Goal: Task Accomplishment & Management: Complete application form

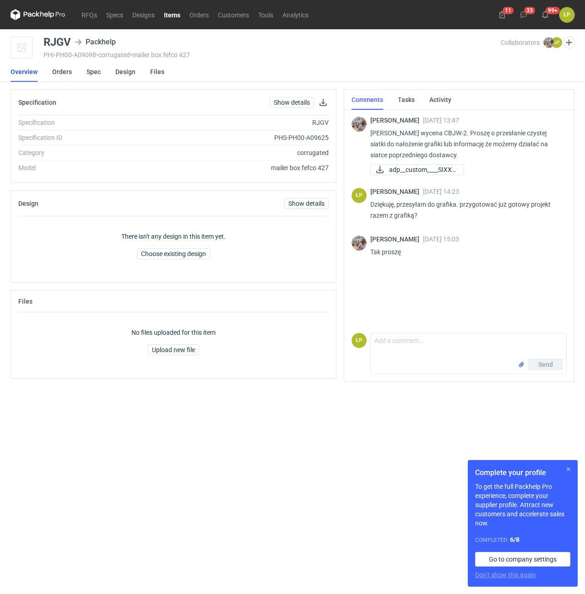
click at [566, 472] on button "button" at bounding box center [568, 469] width 11 height 11
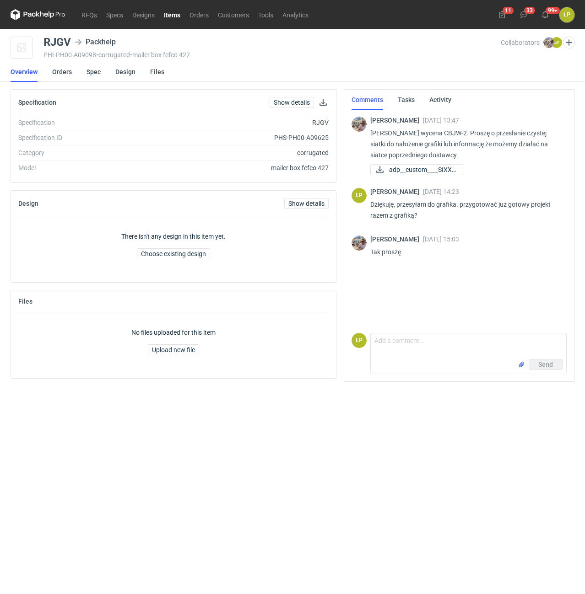
click at [566, 472] on main "RJGV Packhelp PHI-PH00-A09098 • corrugated • mailer box fefco 427 Collaborators…" at bounding box center [292, 311] width 571 height 565
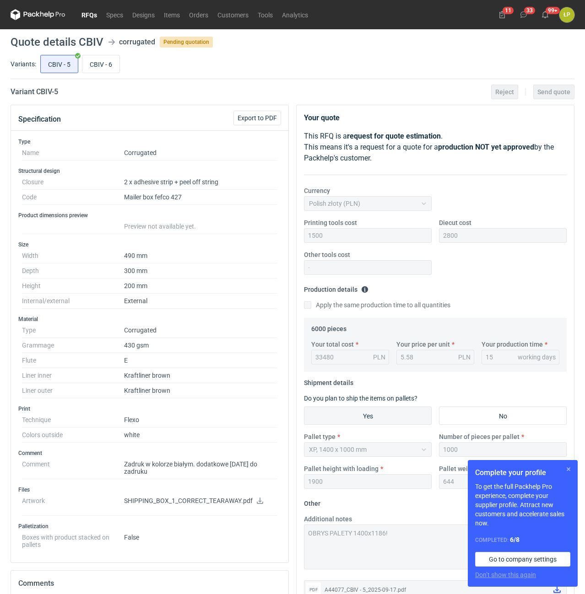
click at [568, 468] on button "button" at bounding box center [568, 469] width 11 height 11
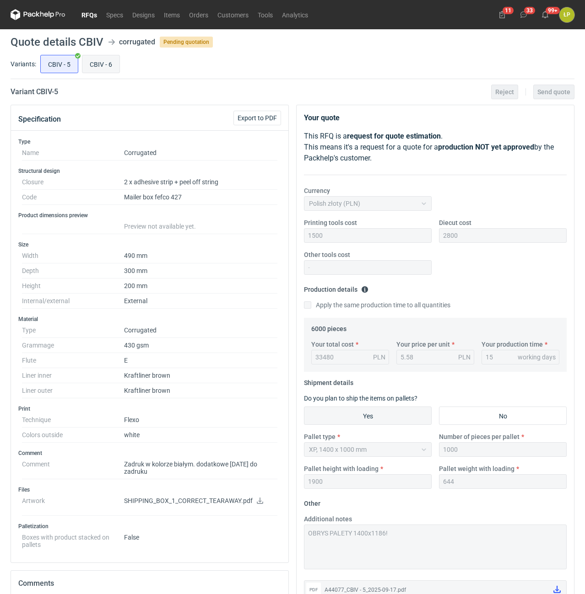
click at [109, 63] on input "CBIV - 6" at bounding box center [100, 63] width 37 height 17
radio input "true"
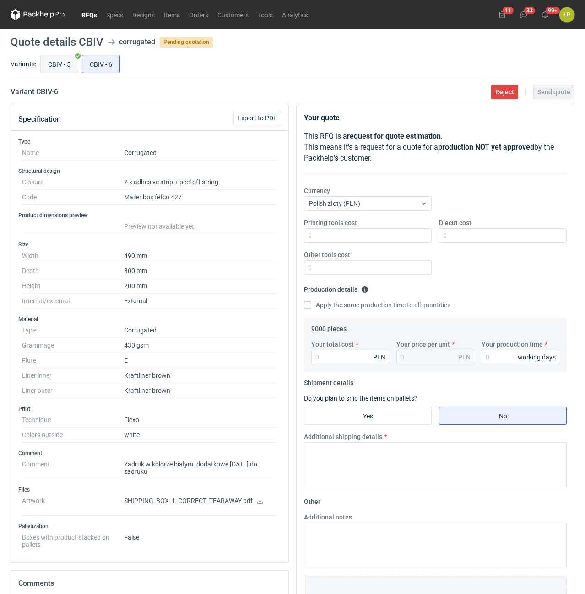
click at [76, 71] on input "CBIV - 5" at bounding box center [59, 63] width 37 height 17
radio input "true"
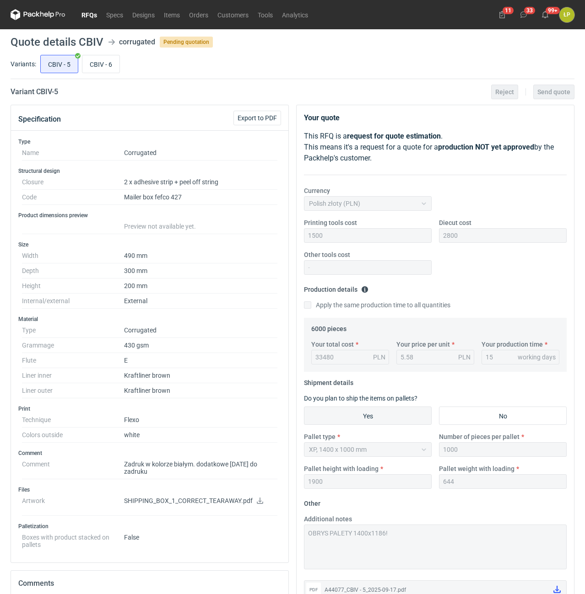
click at [258, 498] on icon at bounding box center [259, 501] width 7 height 6
click at [46, 92] on h2 "Variant CBIV - 5" at bounding box center [35, 91] width 48 height 11
copy h2 "CBIV"
click at [98, 66] on input "CBIV - 6" at bounding box center [100, 63] width 37 height 17
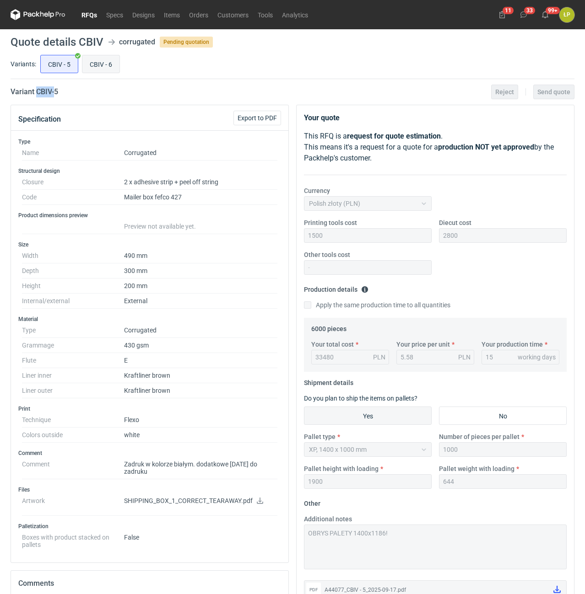
radio input "true"
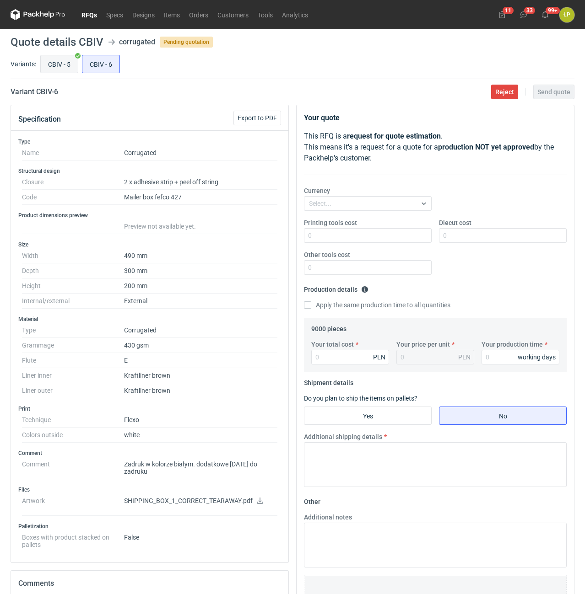
click at [58, 65] on input "CBIV - 5" at bounding box center [59, 63] width 37 height 17
radio input "true"
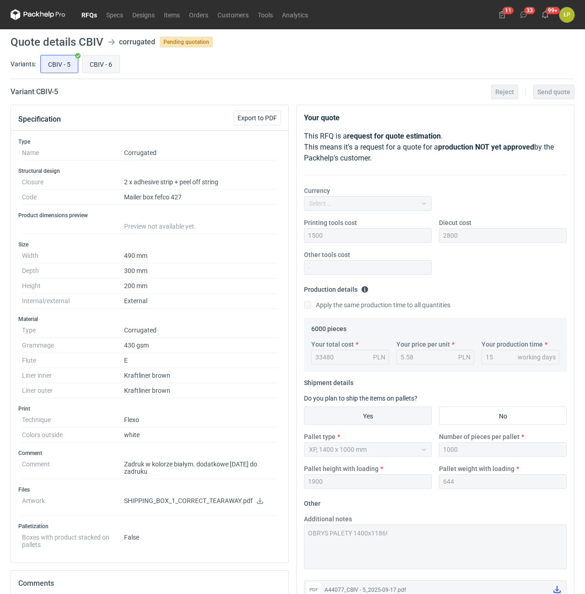
click at [97, 65] on input "CBIV - 6" at bounding box center [100, 63] width 37 height 17
radio input "true"
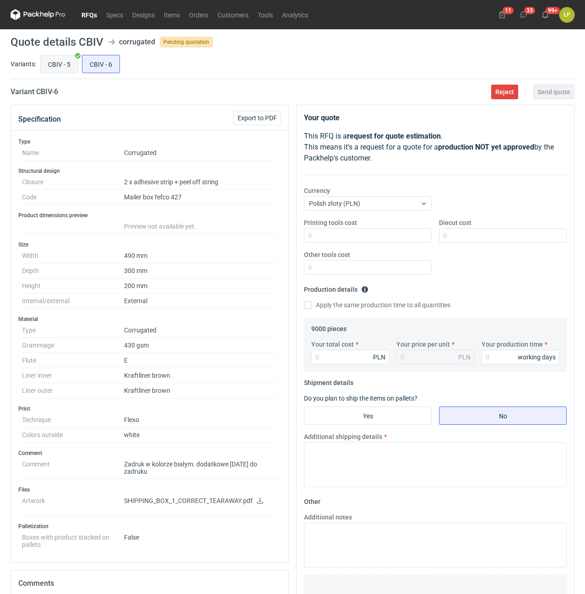
click at [55, 67] on input "CBIV - 5" at bounding box center [59, 63] width 37 height 17
radio input "true"
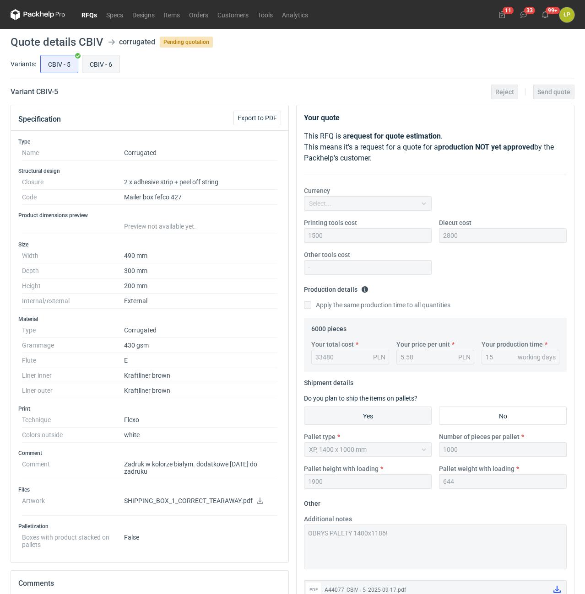
click at [85, 67] on input "CBIV - 6" at bounding box center [100, 63] width 37 height 17
radio input "true"
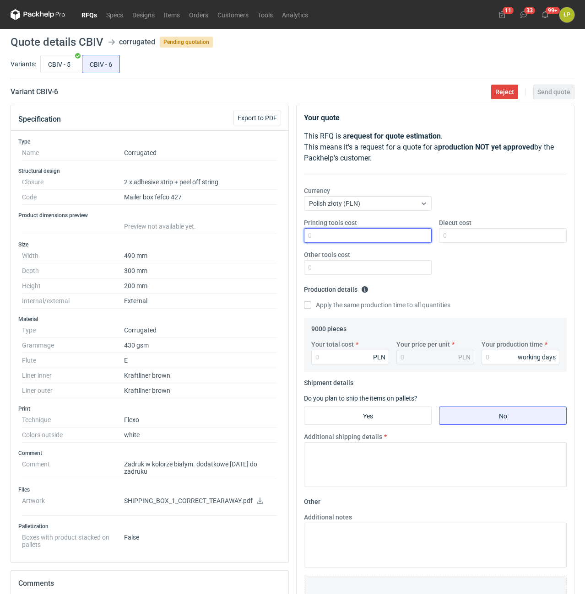
click at [333, 231] on input "Printing tools cost" at bounding box center [368, 235] width 128 height 15
type input "1500"
click at [453, 232] on input "Diecut cost" at bounding box center [503, 235] width 128 height 15
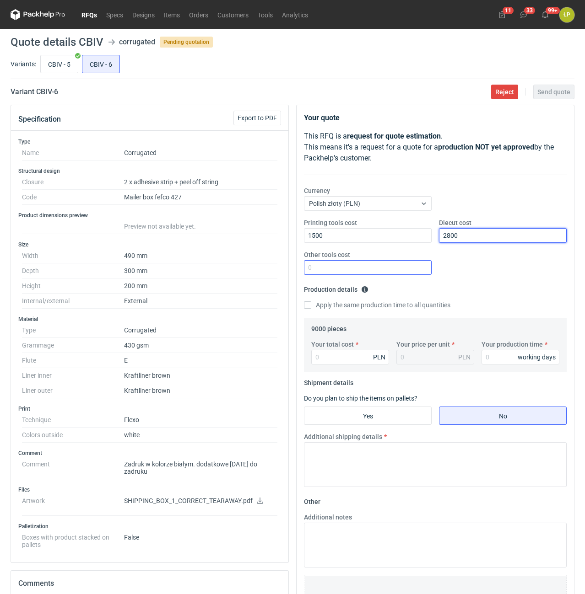
type input "2800"
click at [404, 269] on input "Other tools cost" at bounding box center [368, 267] width 128 height 15
type input "0"
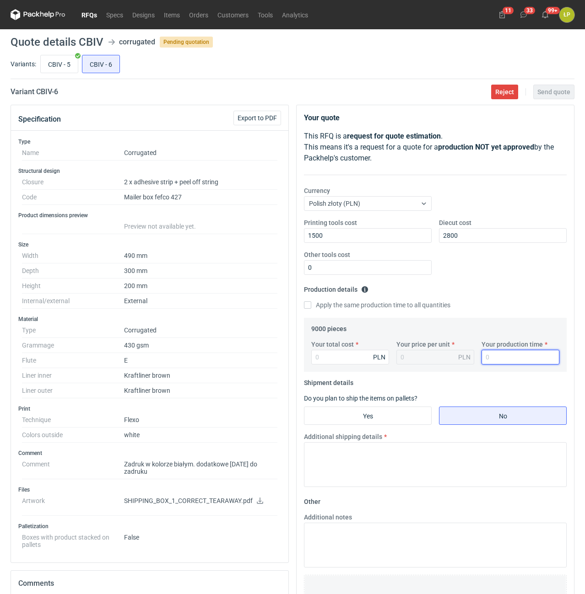
click at [487, 358] on input "Your production time" at bounding box center [520, 357] width 78 height 15
type input "15"
click at [351, 363] on input "Your total cost" at bounding box center [350, 357] width 78 height 15
type input "49500"
type input "5.5"
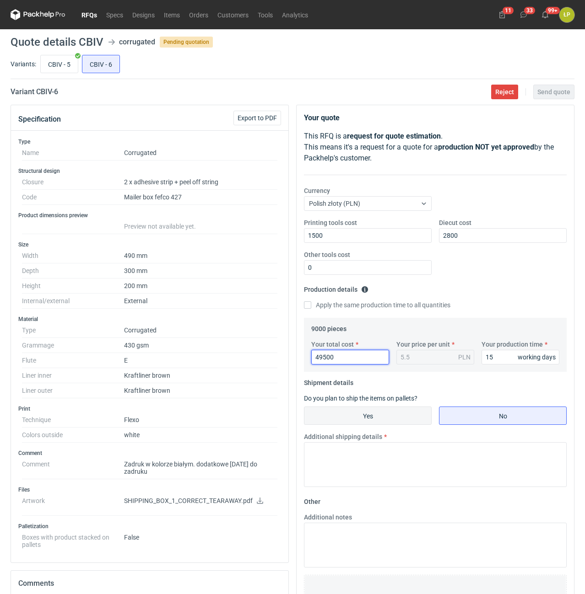
type input "49500"
click at [401, 413] on input "Yes" at bounding box center [367, 415] width 127 height 17
radio input "true"
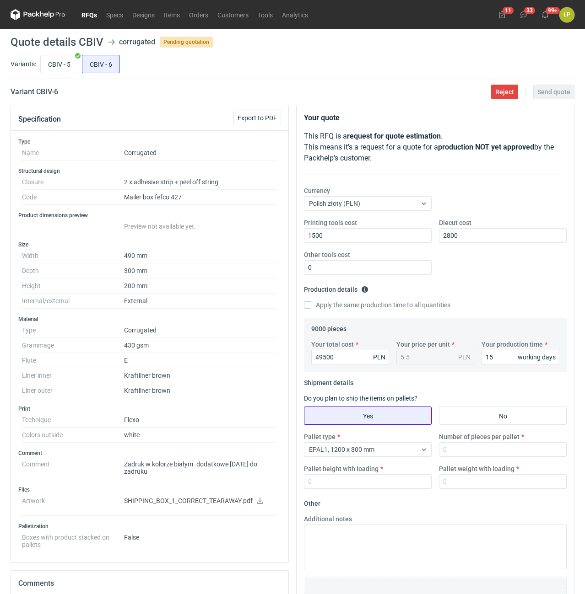
scroll to position [188, 0]
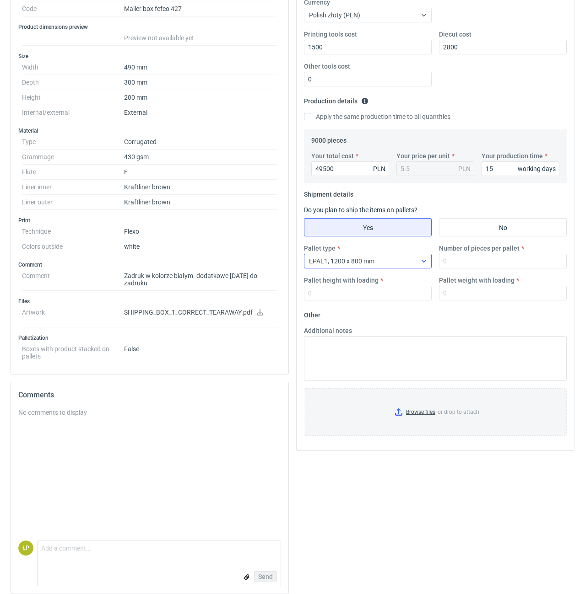
click at [405, 261] on div "EPAL1, 1200 x 800 mm" at bounding box center [360, 261] width 112 height 13
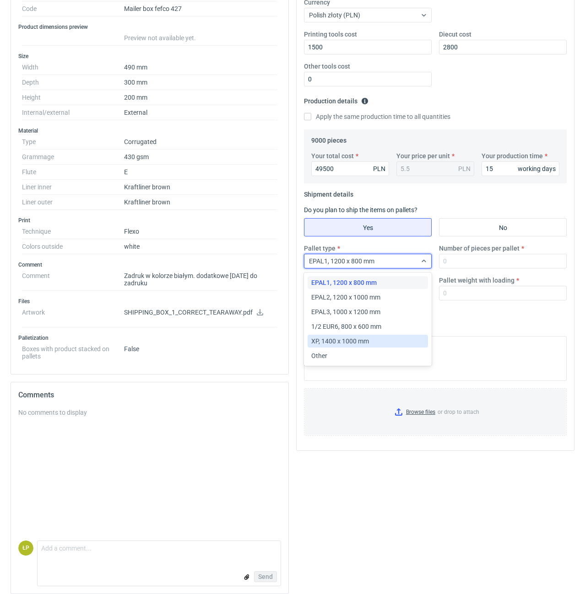
click at [371, 338] on div "XP, 1400 x 1000 mm" at bounding box center [367, 341] width 113 height 9
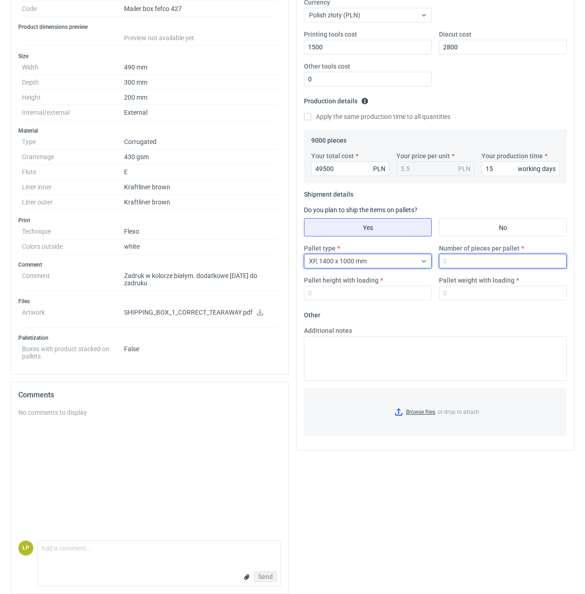
click at [462, 264] on input "Number of pieces per pallet" at bounding box center [503, 261] width 128 height 15
click at [487, 265] on input "Number of pieces per pallet" at bounding box center [503, 261] width 128 height 15
type input "1000"
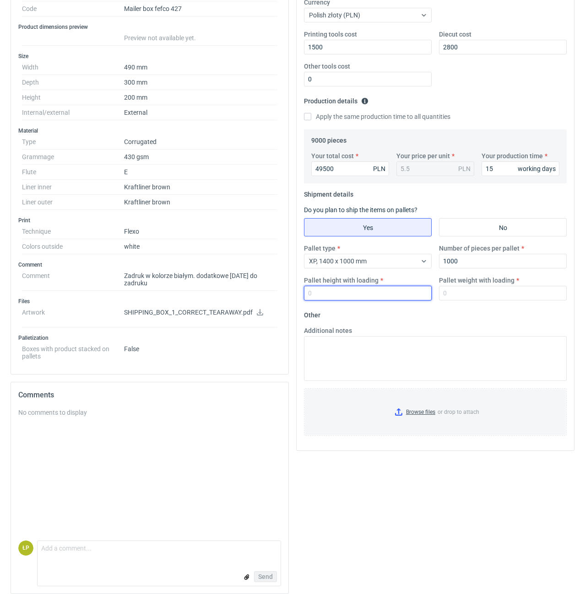
click at [416, 290] on input "Pallet height with loading" at bounding box center [368, 293] width 128 height 15
type input "1800"
click at [425, 317] on fieldset "Other Additional notes Browse files or drop to attach" at bounding box center [435, 375] width 263 height 135
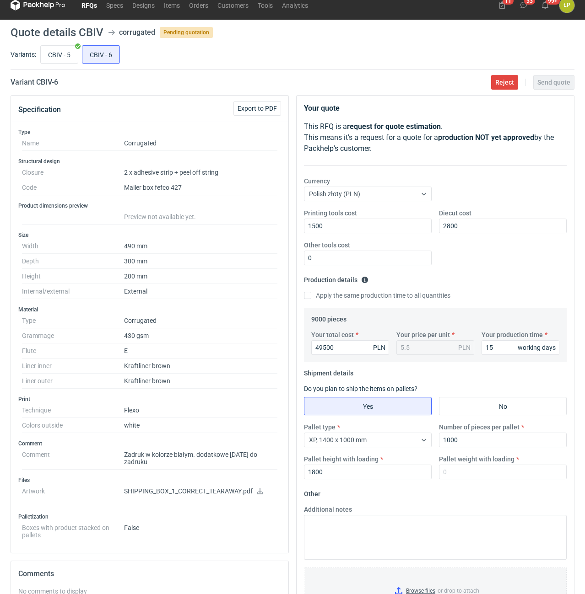
scroll to position [0, 0]
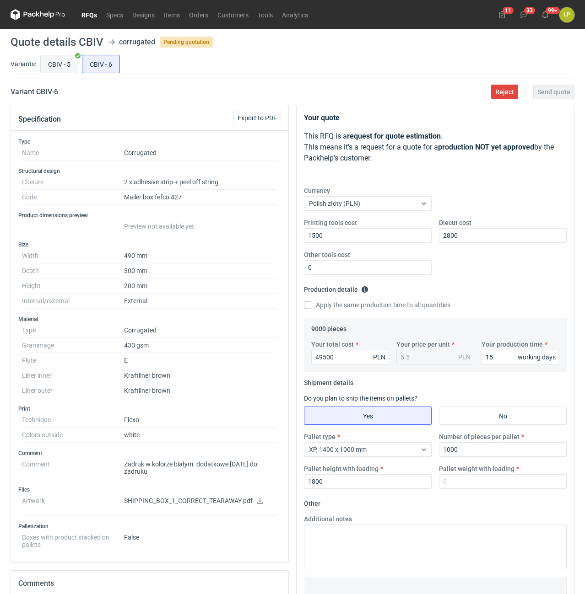
click at [62, 65] on input "CBIV - 5" at bounding box center [59, 63] width 37 height 17
radio input "true"
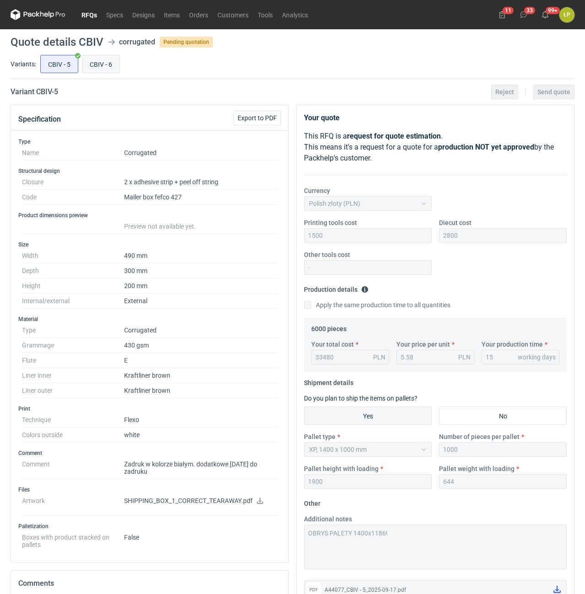
click at [99, 67] on input "CBIV - 6" at bounding box center [100, 63] width 37 height 17
radio input "true"
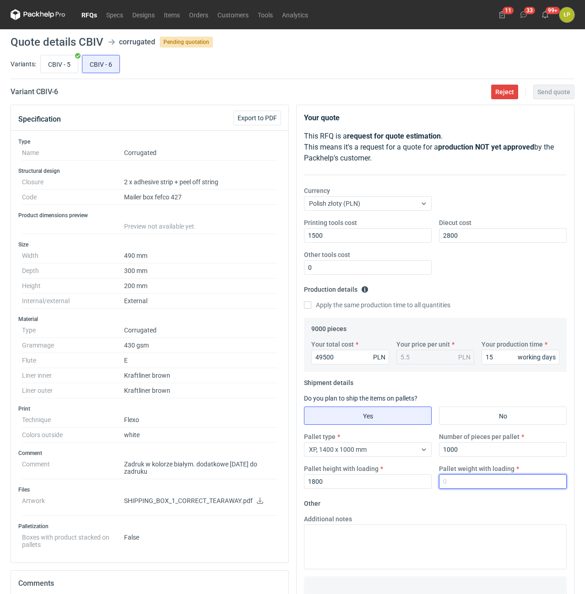
click at [472, 482] on input "Pallet weight with loading" at bounding box center [503, 481] width 128 height 15
type input "644"
click at [550, 89] on span "Send quote" at bounding box center [553, 92] width 33 height 6
